Goal: Obtain resource: Obtain resource

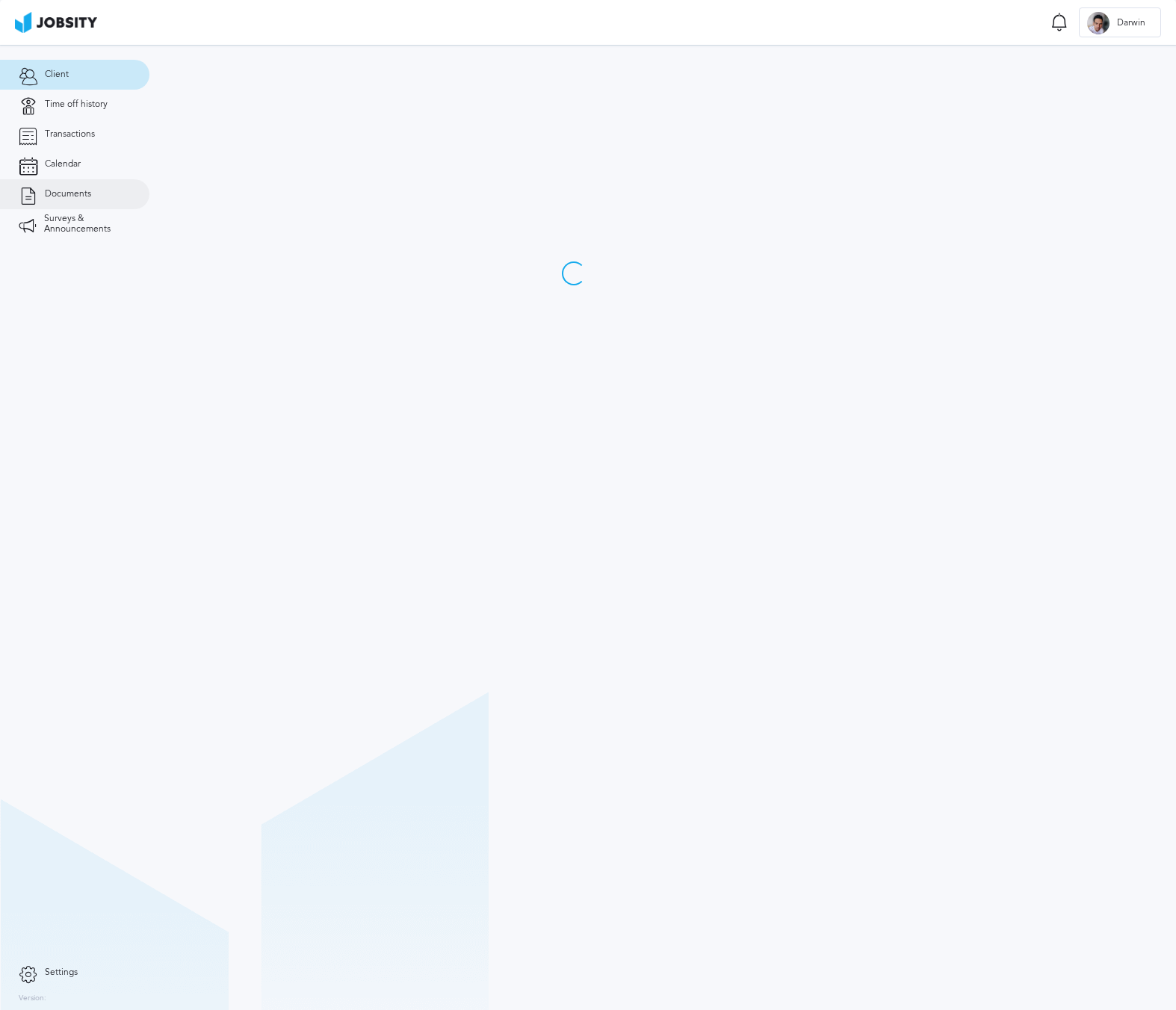
click at [112, 193] on link "Documents" at bounding box center [75, 194] width 150 height 30
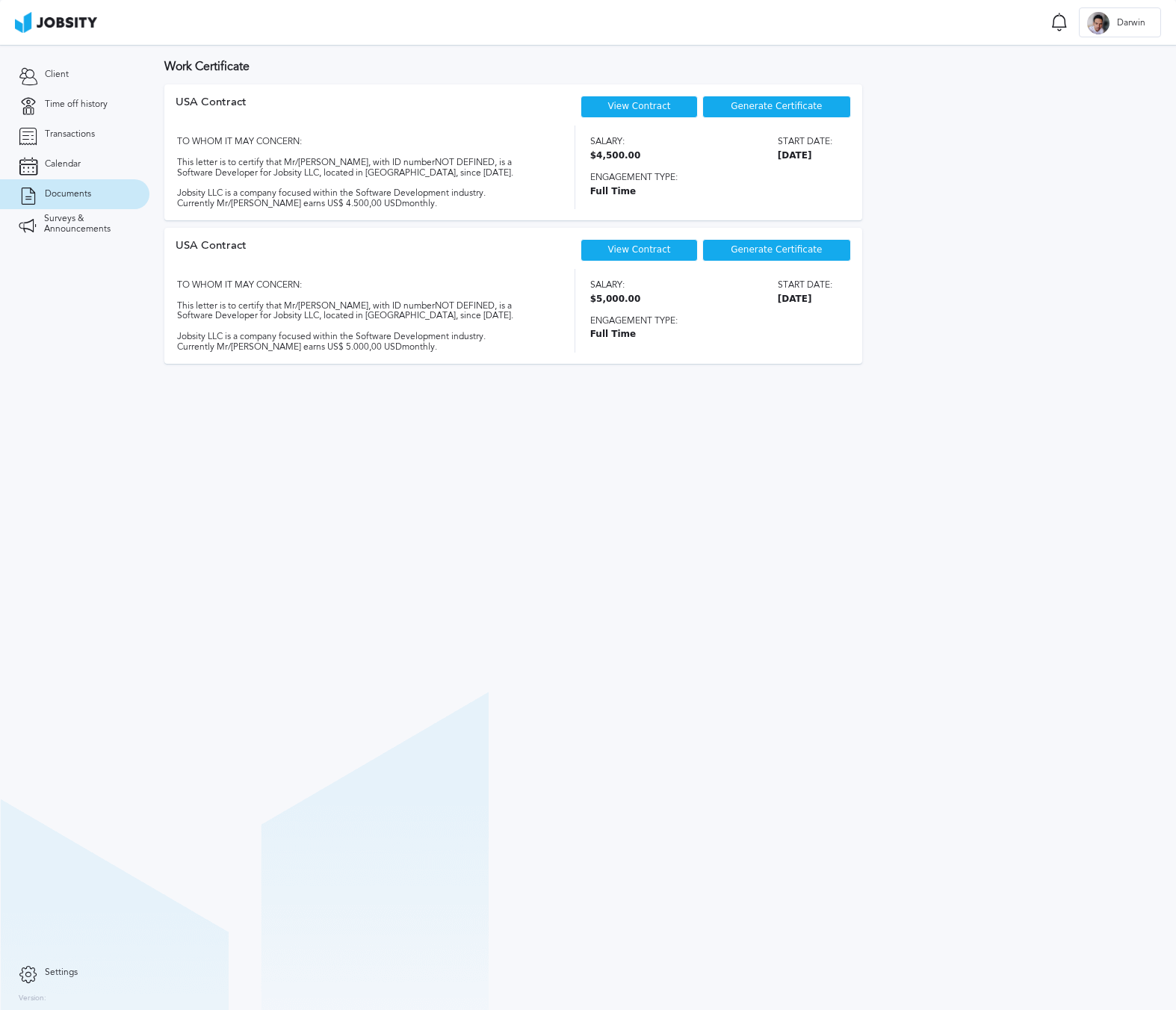
click at [649, 113] on div "View Contract" at bounding box center [639, 107] width 116 height 23
click at [657, 107] on link "View Contract" at bounding box center [640, 106] width 63 height 11
click at [677, 253] on div "View Contract" at bounding box center [639, 250] width 116 height 23
click at [628, 259] on div "View Contract" at bounding box center [639, 250] width 116 height 23
click at [640, 246] on link "View Contract" at bounding box center [640, 249] width 63 height 11
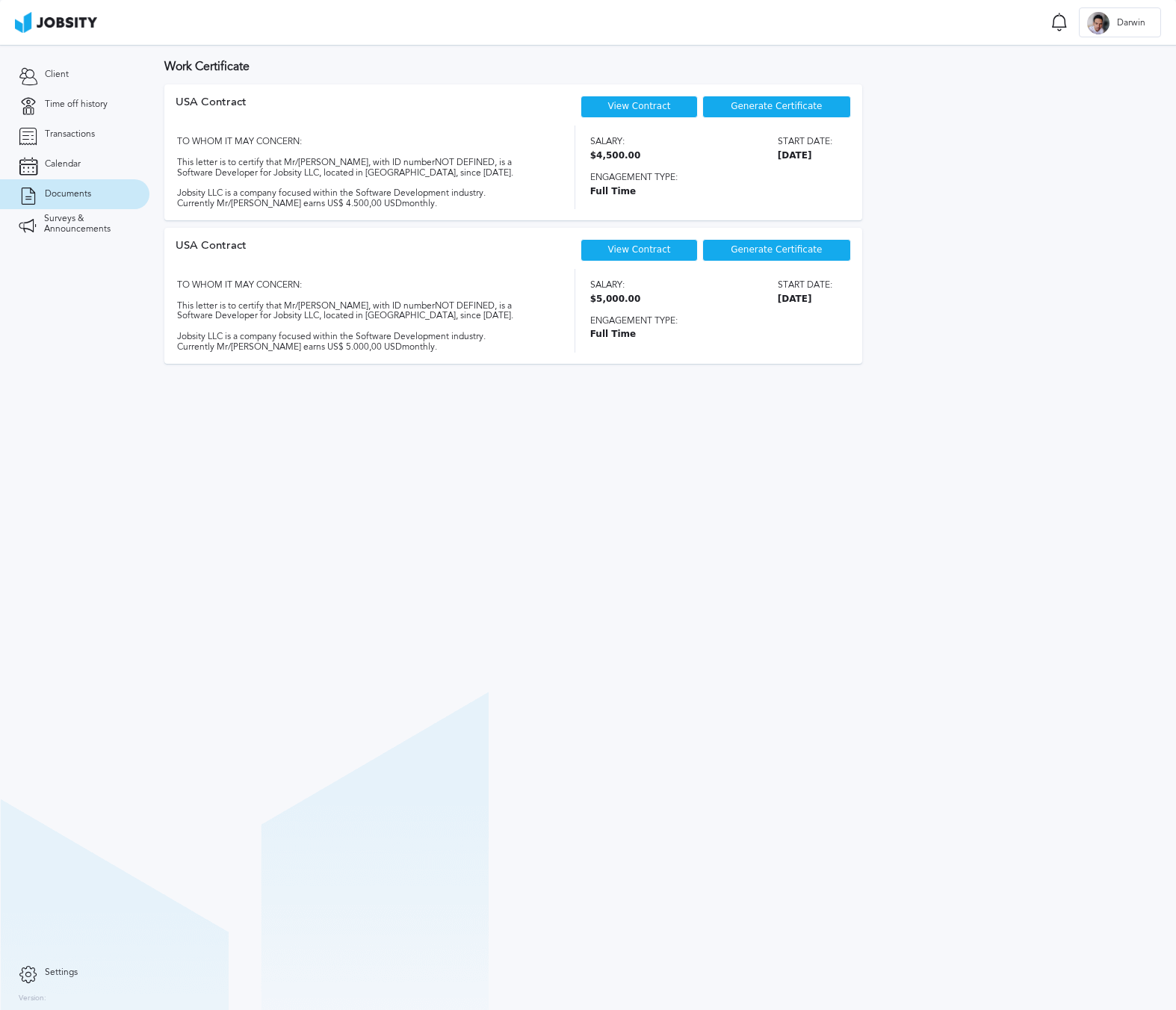
click at [644, 239] on div "View Contract" at bounding box center [639, 250] width 116 height 23
click at [638, 245] on link "View Contract" at bounding box center [640, 249] width 63 height 11
